Goal: Complete application form: Complete application form

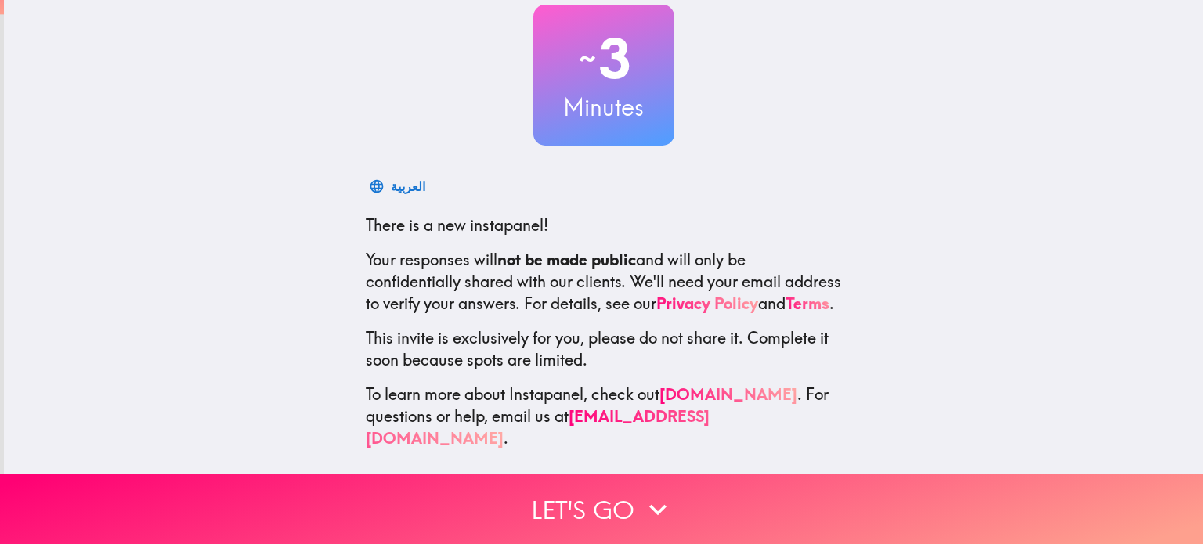
scroll to position [107, 0]
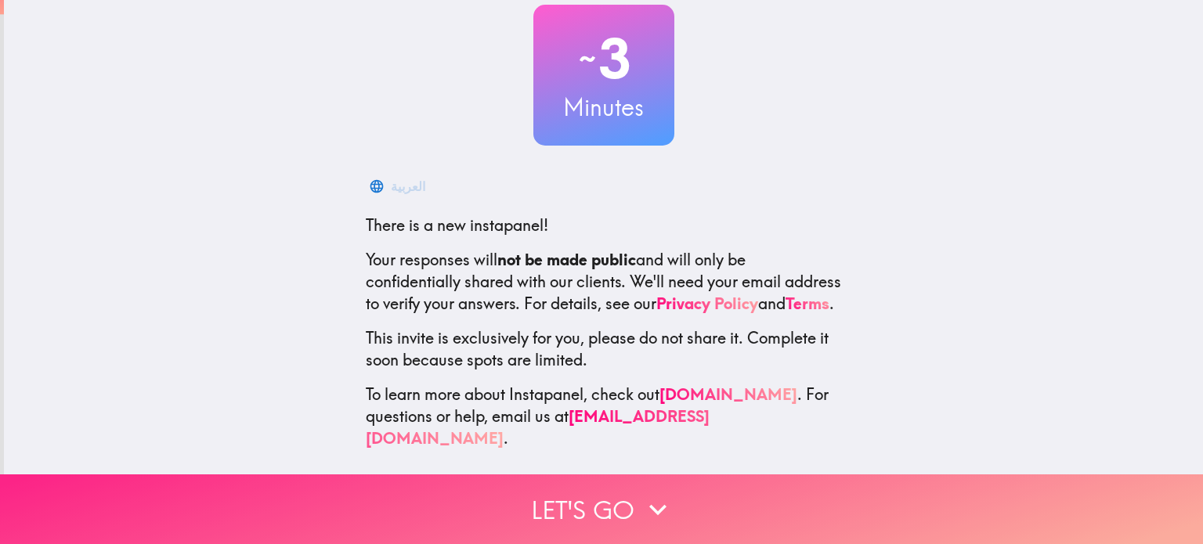
click at [605, 504] on button "Let's go" at bounding box center [601, 510] width 1203 height 70
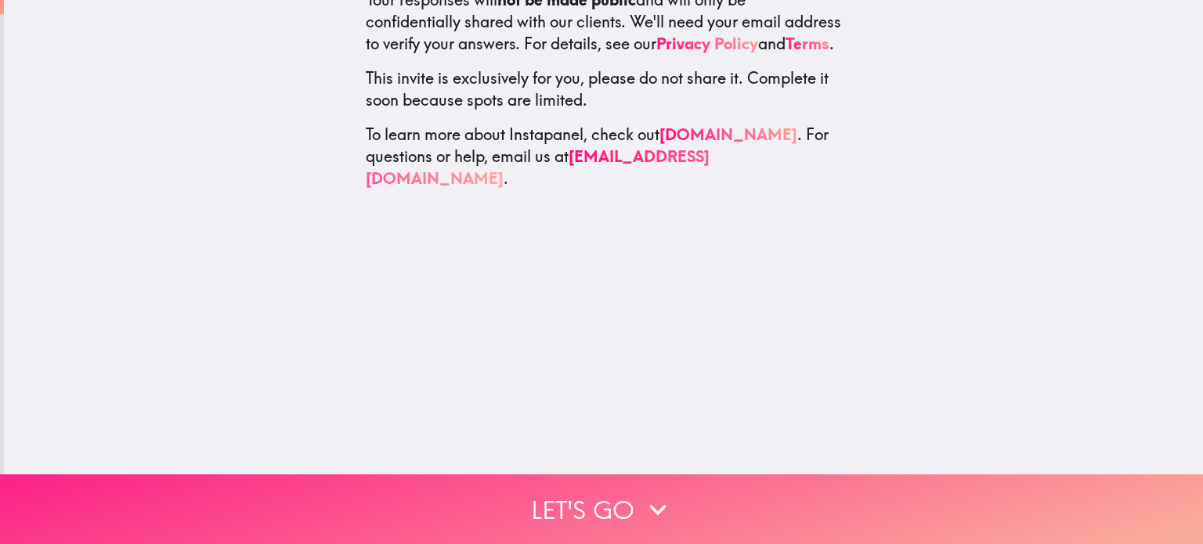
scroll to position [0, 0]
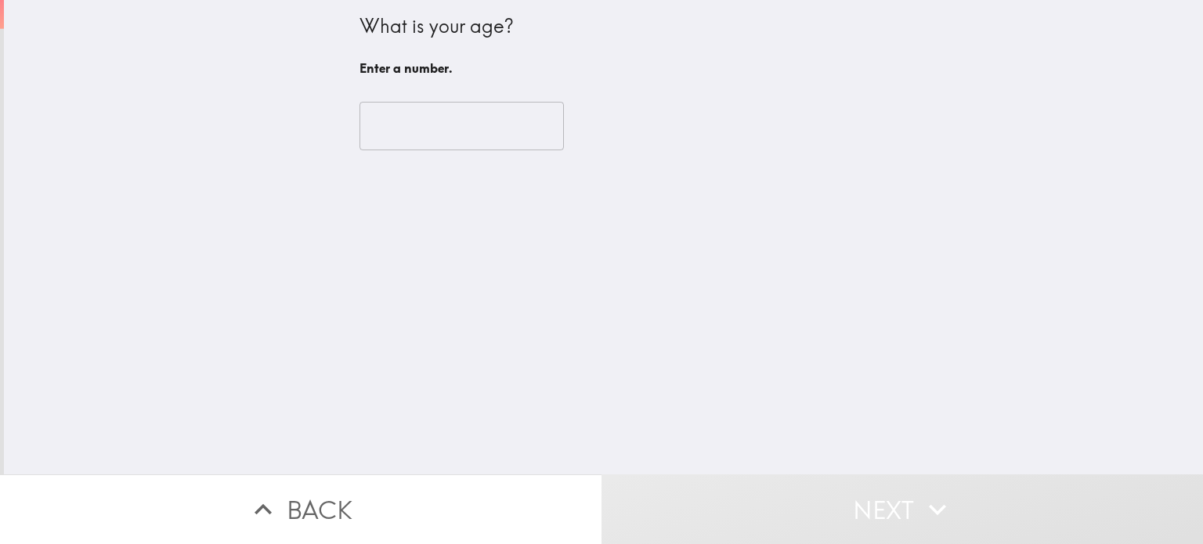
click at [386, 121] on input "number" at bounding box center [462, 126] width 204 height 49
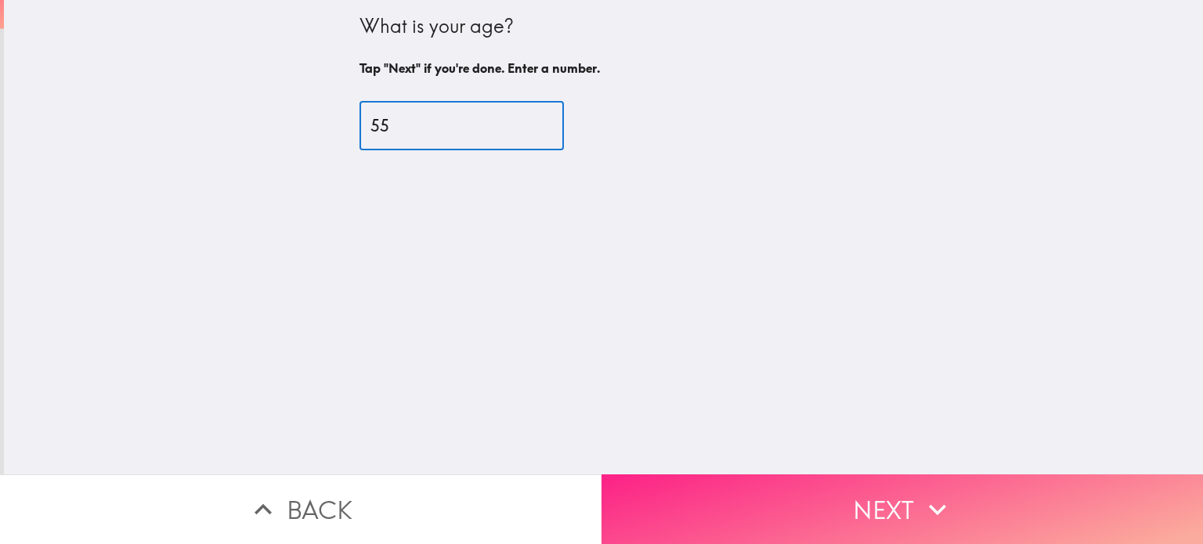
type input "55"
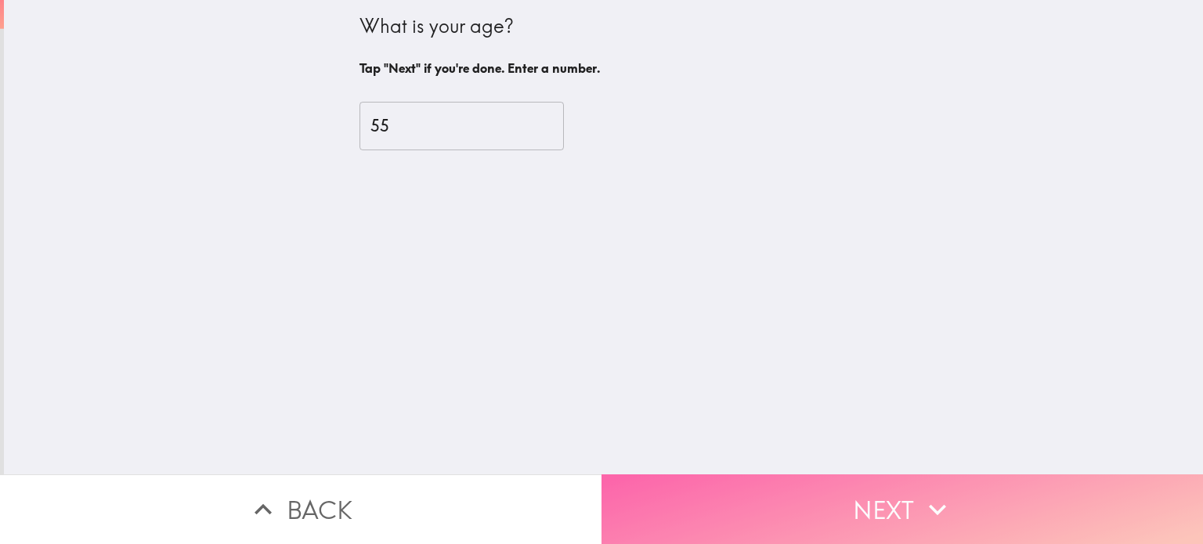
click at [867, 509] on button "Next" at bounding box center [903, 510] width 602 height 70
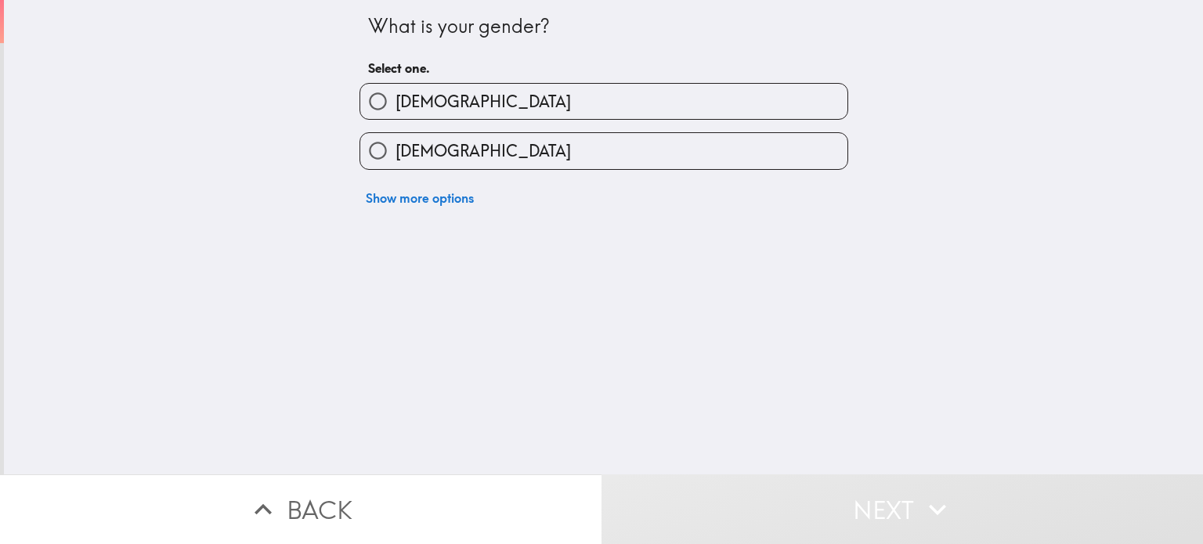
click at [570, 146] on label "[DEMOGRAPHIC_DATA]" at bounding box center [603, 150] width 487 height 35
click at [396, 146] on input "[DEMOGRAPHIC_DATA]" at bounding box center [377, 150] width 35 height 35
radio input "true"
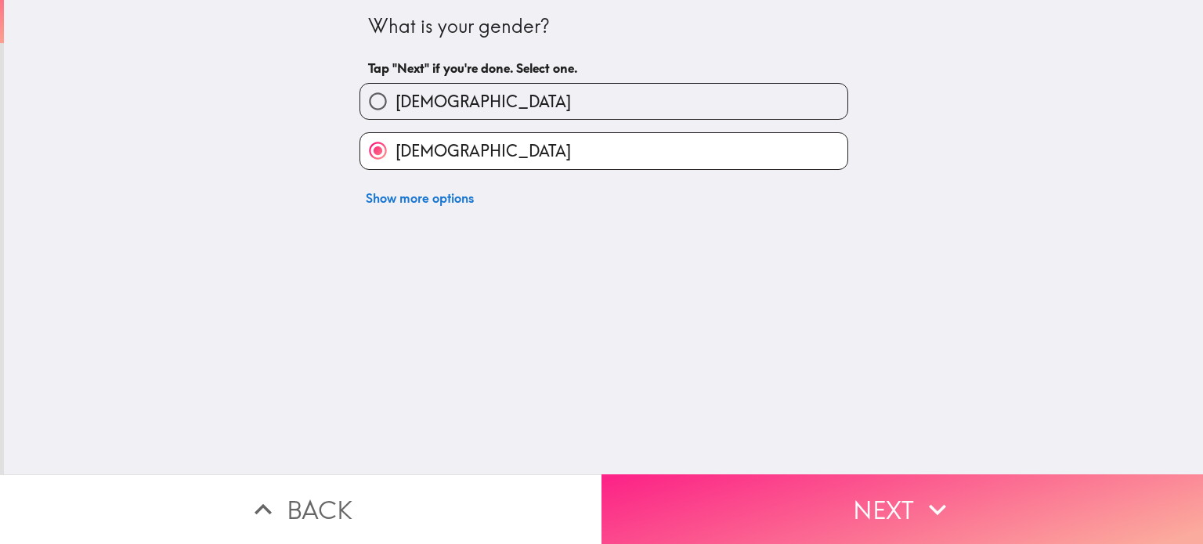
click at [763, 482] on button "Next" at bounding box center [903, 510] width 602 height 70
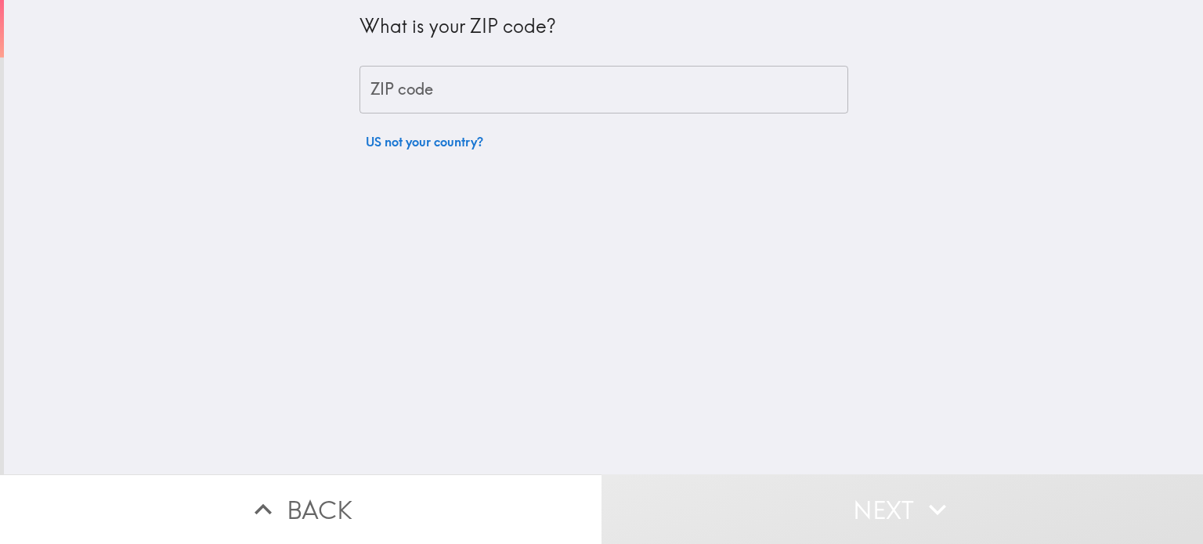
click at [566, 88] on input "ZIP code" at bounding box center [604, 90] width 489 height 49
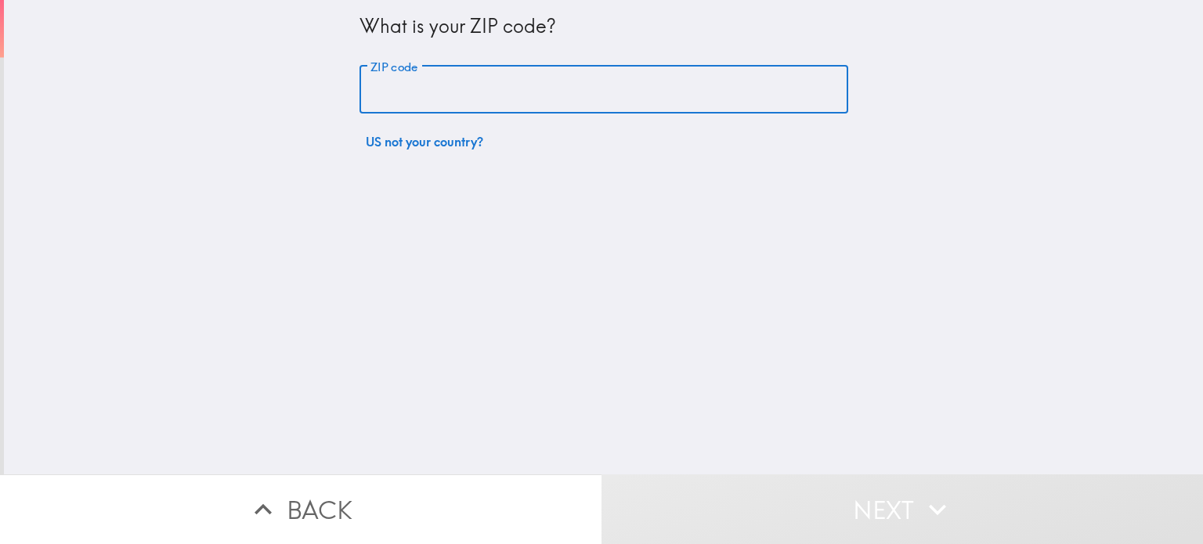
paste input "22701"
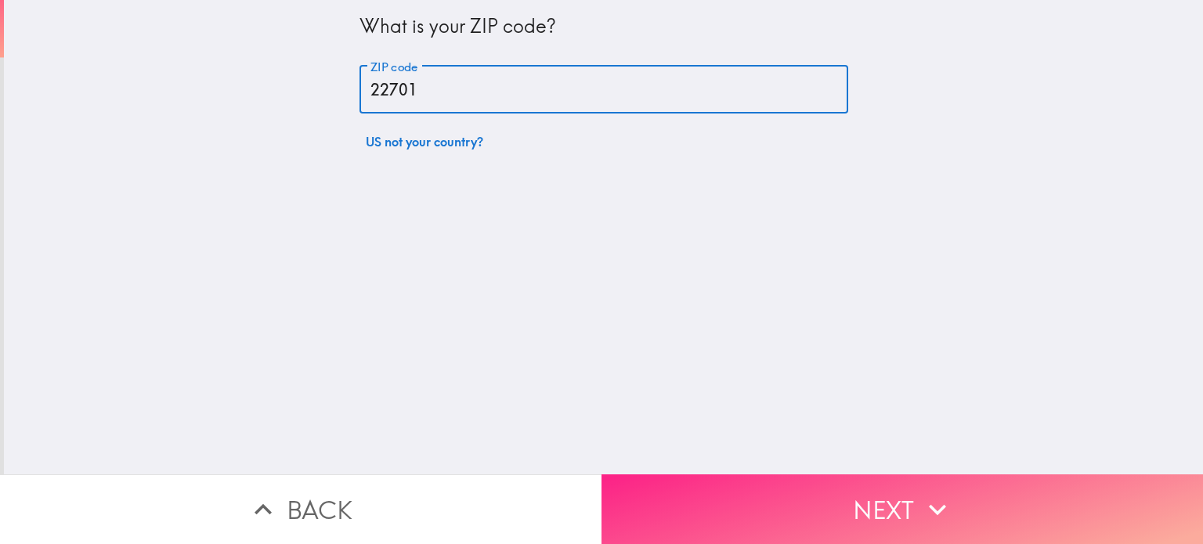
type input "22701"
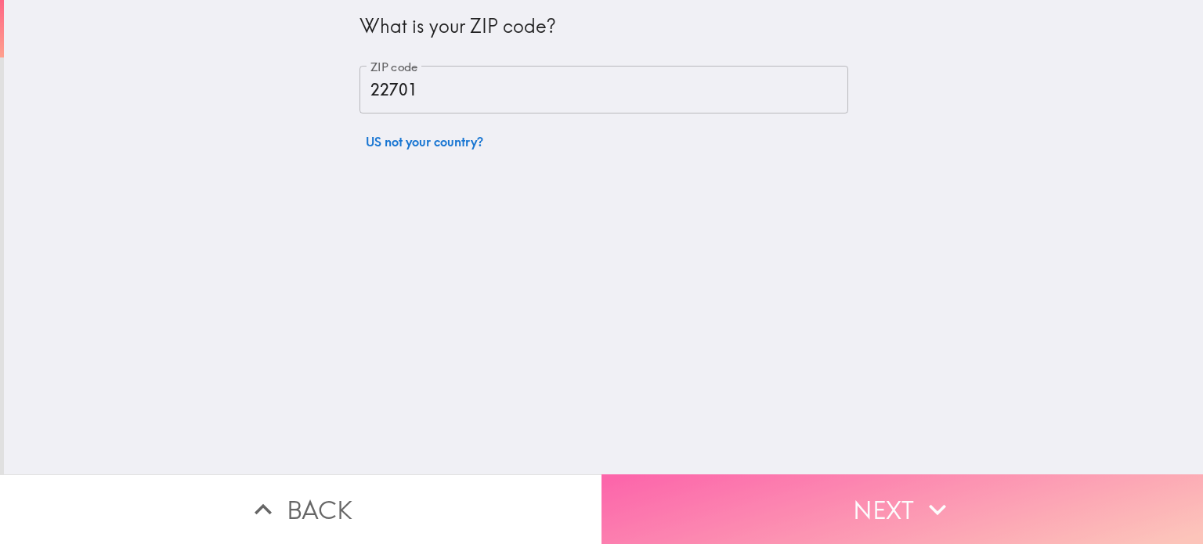
click at [749, 490] on button "Next" at bounding box center [903, 510] width 602 height 70
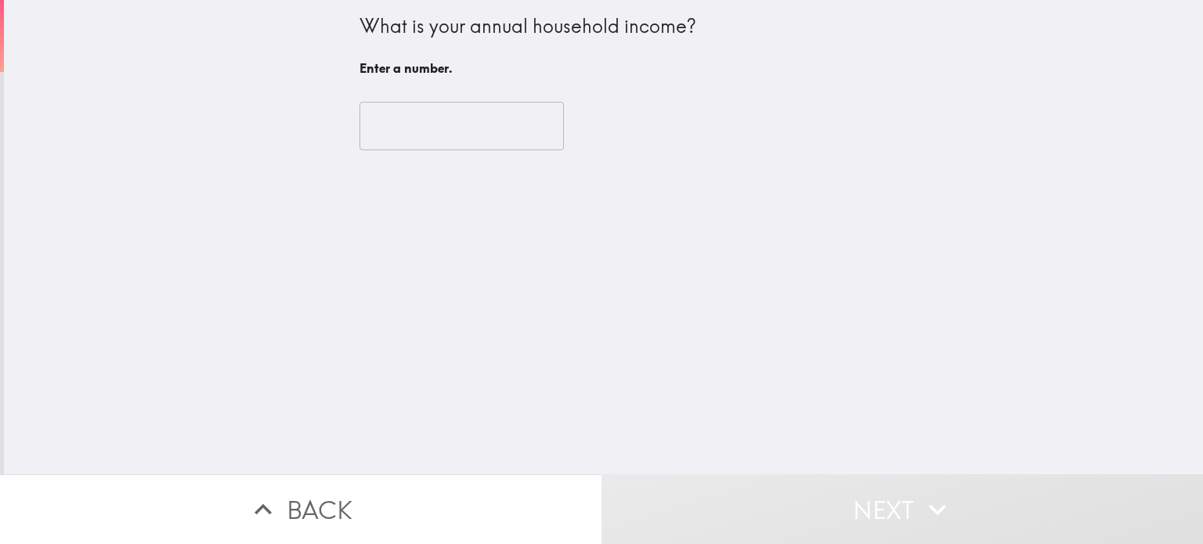
click at [526, 136] on input "number" at bounding box center [462, 126] width 204 height 49
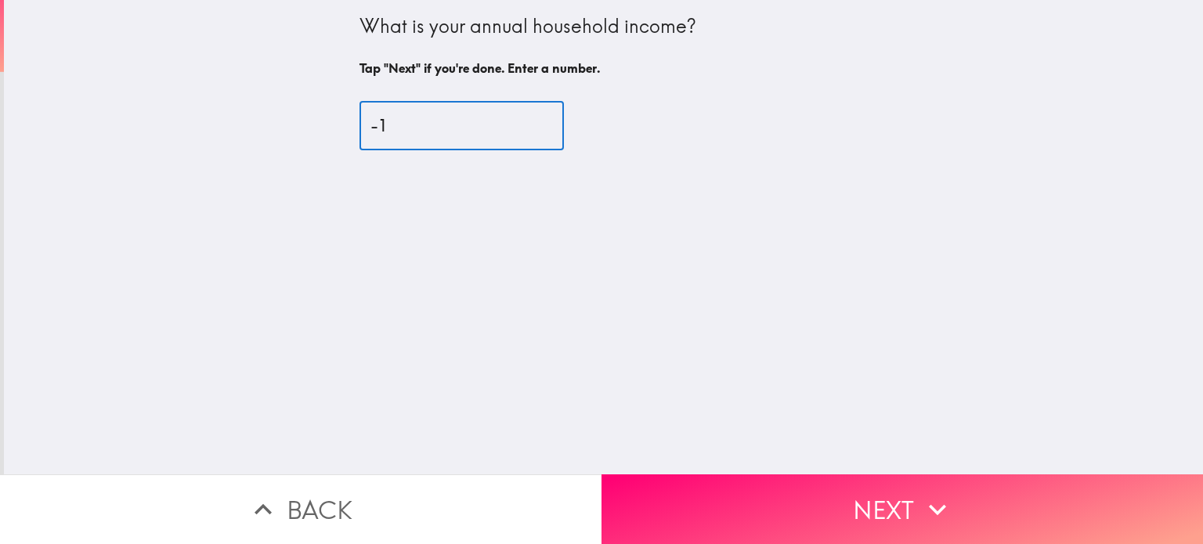
click at [526, 131] on input "-1" at bounding box center [462, 126] width 204 height 49
click at [526, 131] on input "-2" at bounding box center [462, 126] width 204 height 49
click at [526, 117] on input "0" at bounding box center [462, 126] width 204 height 49
click at [526, 117] on input "50" at bounding box center [462, 126] width 204 height 49
click at [526, 121] on input "383" at bounding box center [462, 126] width 204 height 49
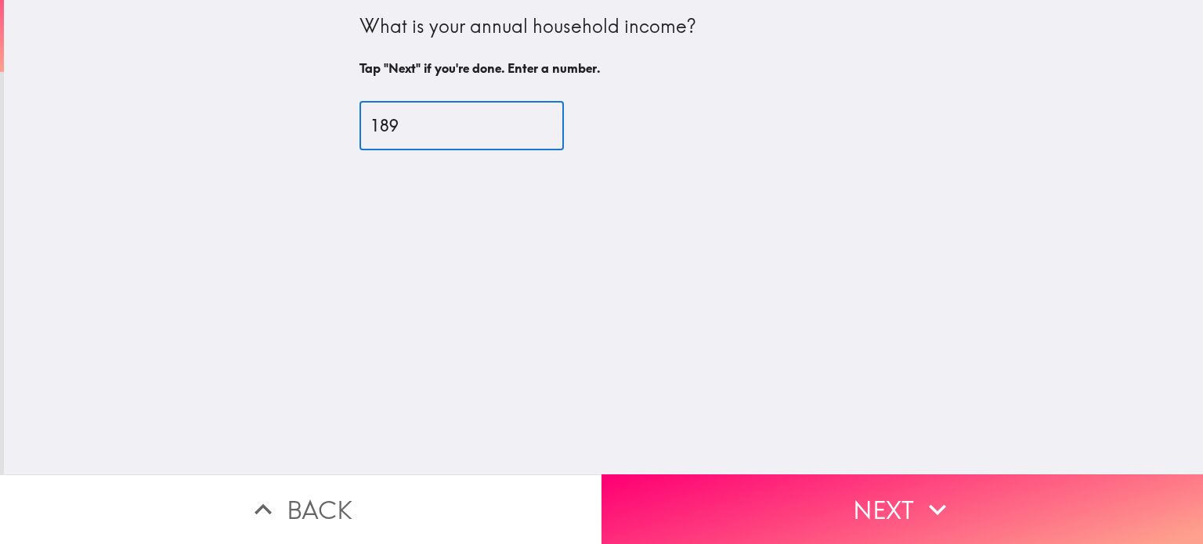
click at [526, 133] on input "189" at bounding box center [462, 126] width 204 height 49
click at [526, 133] on input "188" at bounding box center [462, 126] width 204 height 49
click at [526, 133] on input "187" at bounding box center [462, 126] width 204 height 49
click at [526, 133] on input "186" at bounding box center [462, 126] width 204 height 49
click at [526, 133] on input "185" at bounding box center [462, 126] width 204 height 49
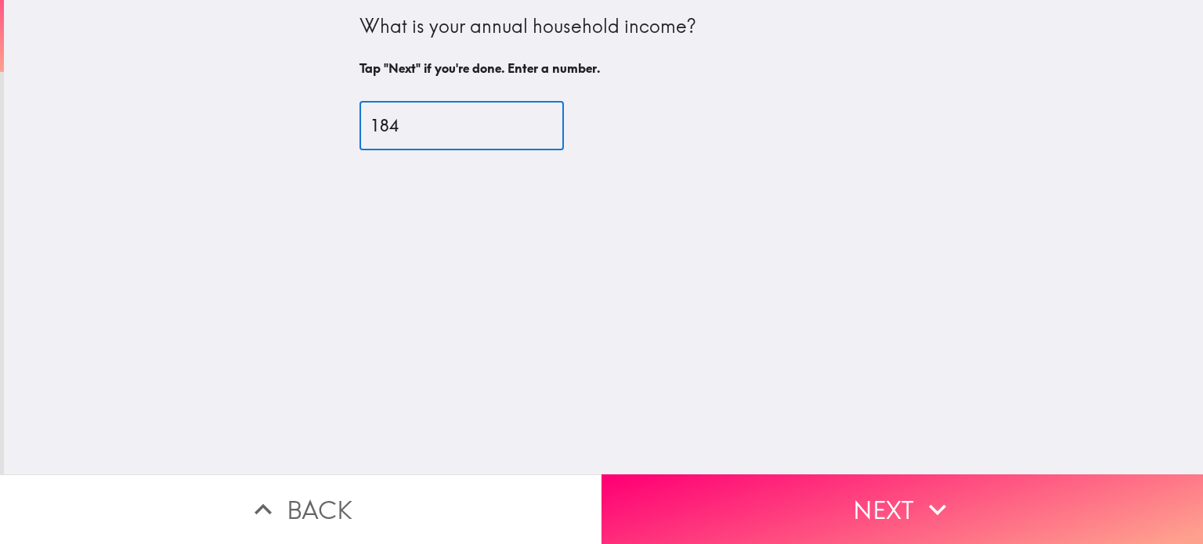
click at [526, 133] on input "184" at bounding box center [462, 126] width 204 height 49
click at [526, 133] on input "183" at bounding box center [462, 126] width 204 height 49
click at [526, 133] on input "167" at bounding box center [462, 126] width 204 height 49
click at [526, 133] on input "157" at bounding box center [462, 126] width 204 height 49
click at [526, 133] on input "156" at bounding box center [462, 126] width 204 height 49
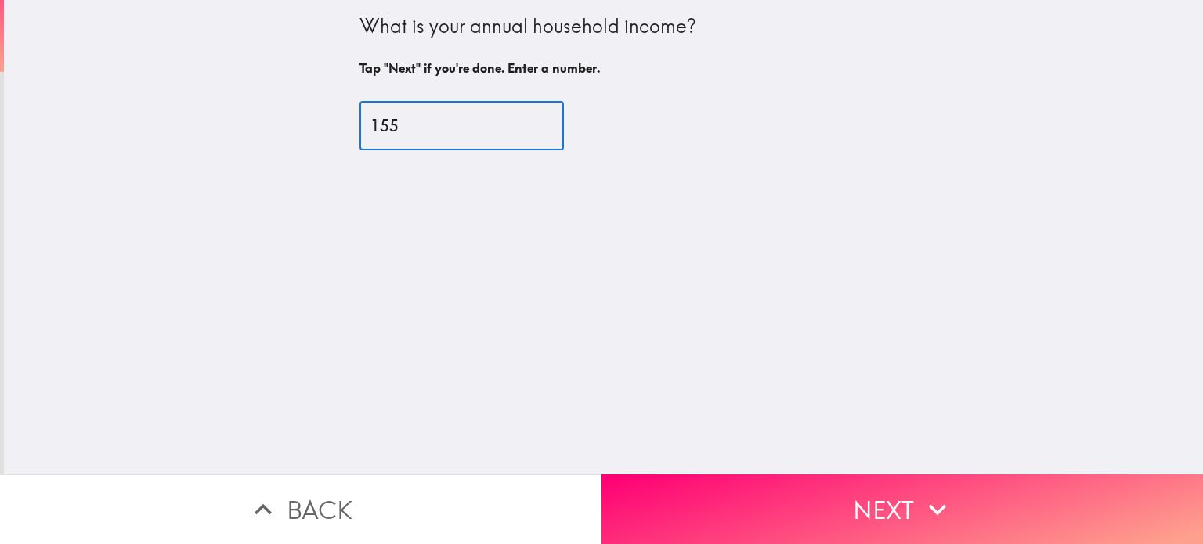
click at [526, 133] on input "155" at bounding box center [462, 126] width 204 height 49
click at [526, 133] on input "154" at bounding box center [462, 126] width 204 height 49
click at [526, 133] on input "153" at bounding box center [462, 126] width 204 height 49
click at [526, 133] on input "152" at bounding box center [462, 126] width 204 height 49
click at [526, 133] on input "151" at bounding box center [462, 126] width 204 height 49
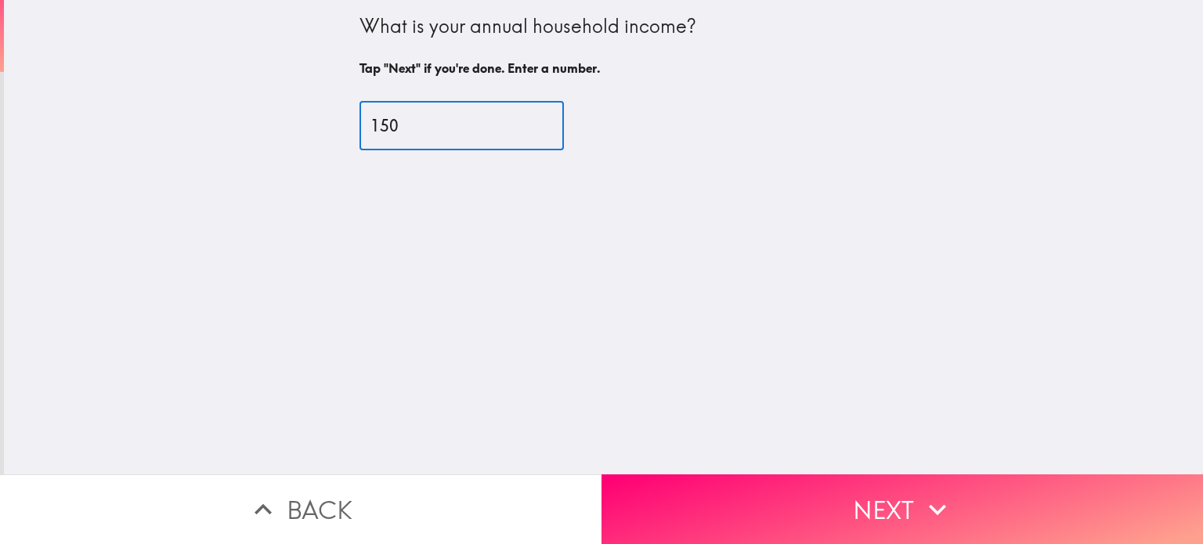
type input "150"
click at [526, 133] on input "150" at bounding box center [462, 126] width 204 height 49
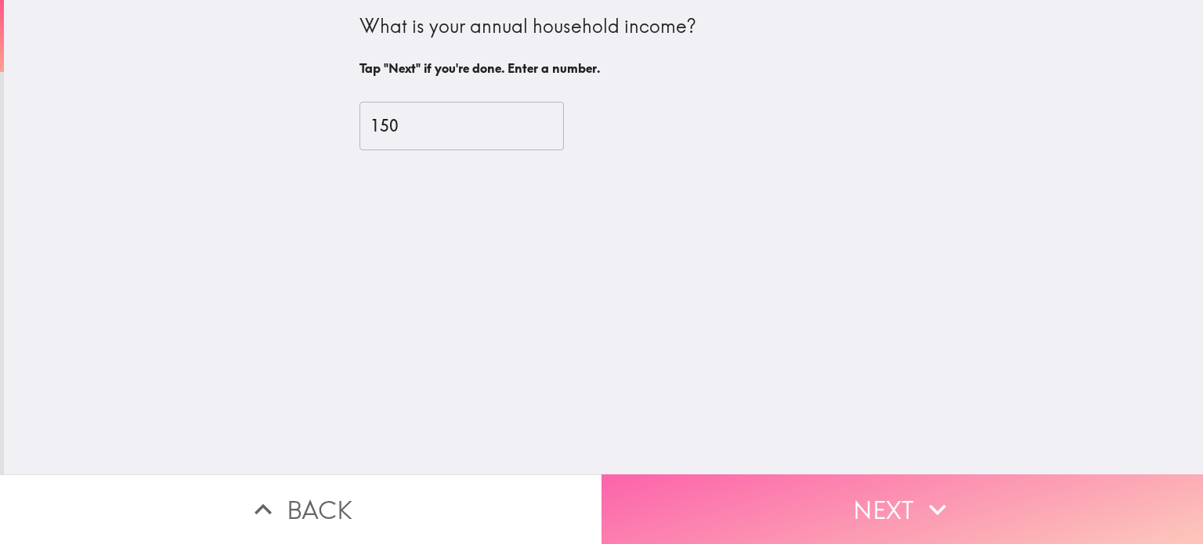
click at [735, 510] on button "Next" at bounding box center [903, 510] width 602 height 70
